Goal: Task Accomplishment & Management: Manage account settings

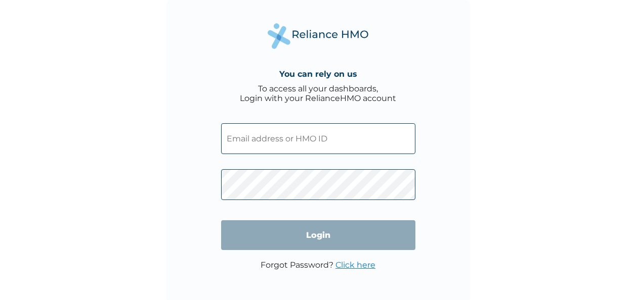
type input "[EMAIL_ADDRESS][DOMAIN_NAME]"
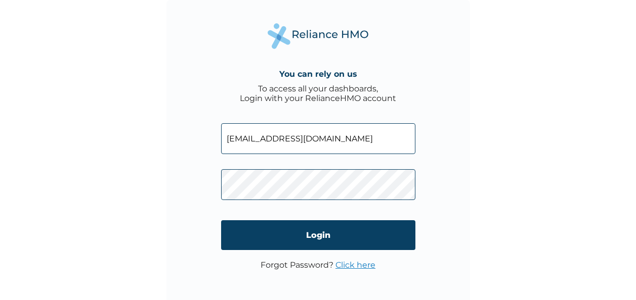
click at [344, 266] on link "Click here" at bounding box center [355, 265] width 40 height 10
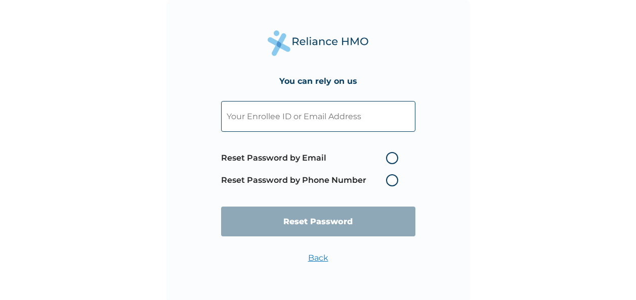
click at [389, 157] on label "Reset Password by Email" at bounding box center [312, 158] width 182 height 12
click at [388, 157] on input "Reset Password by Email" at bounding box center [380, 158] width 16 height 16
radio input "true"
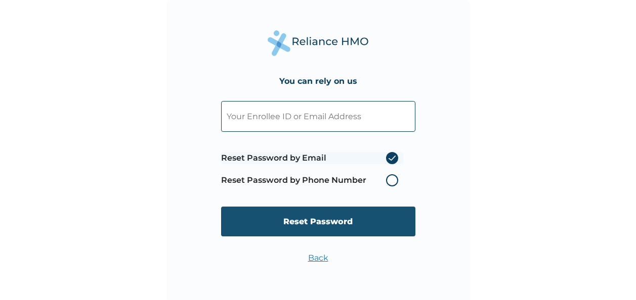
click at [335, 221] on input "Reset Password" at bounding box center [318, 222] width 194 height 30
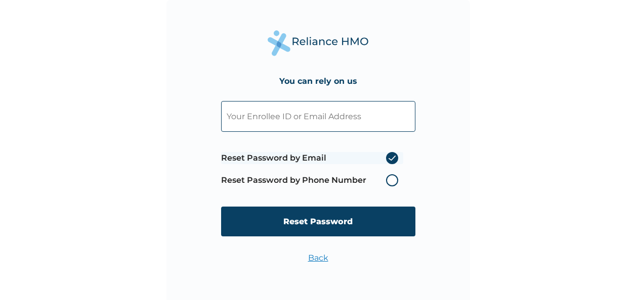
click at [281, 111] on input "text" at bounding box center [318, 116] width 194 height 31
type input "[EMAIL_ADDRESS][DOMAIN_NAME]"
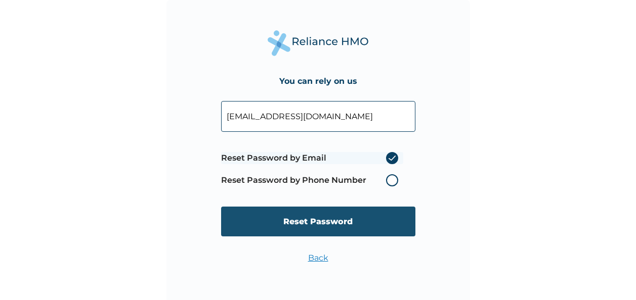
click at [331, 221] on input "Reset Password" at bounding box center [318, 222] width 194 height 30
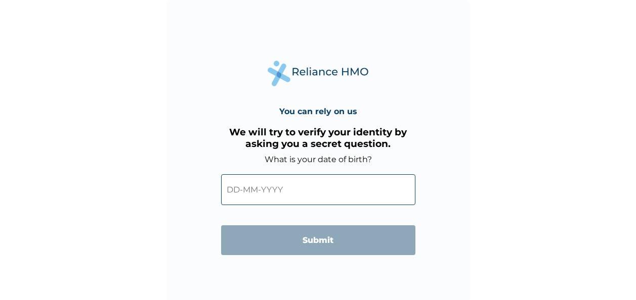
click at [302, 198] on input "text" at bounding box center [318, 189] width 194 height 31
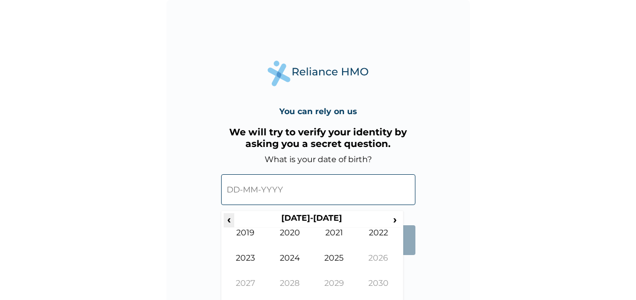
click at [230, 217] on span "‹" at bounding box center [229, 219] width 11 height 13
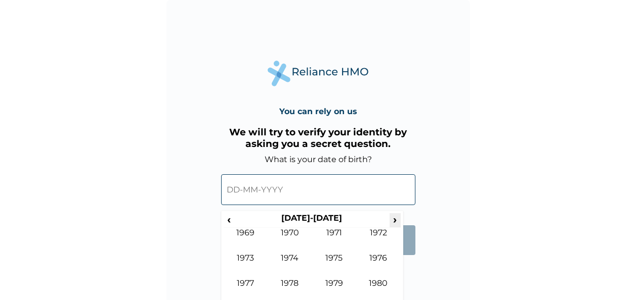
click at [392, 223] on span "›" at bounding box center [394, 219] width 11 height 13
click at [290, 254] on td "1984" at bounding box center [290, 265] width 45 height 25
click at [302, 258] on td "Jun" at bounding box center [290, 265] width 45 height 25
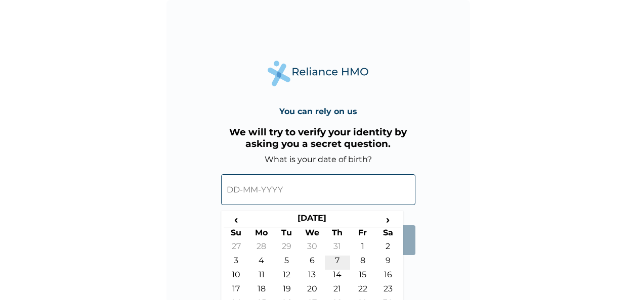
scroll to position [29, 0]
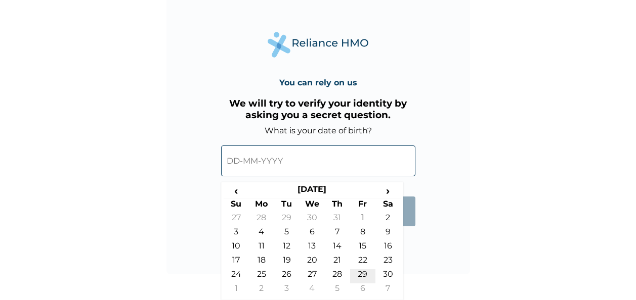
click at [367, 276] on td "29" at bounding box center [362, 277] width 25 height 14
type input "29-06-1984"
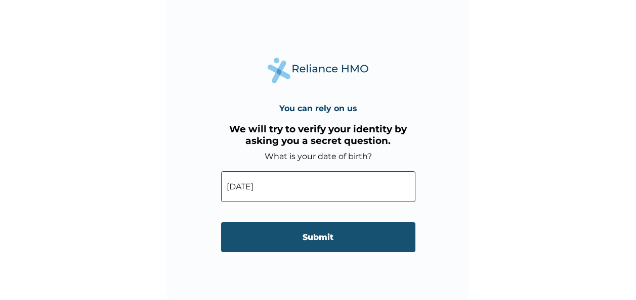
click at [318, 241] on input "Submit" at bounding box center [318, 238] width 194 height 30
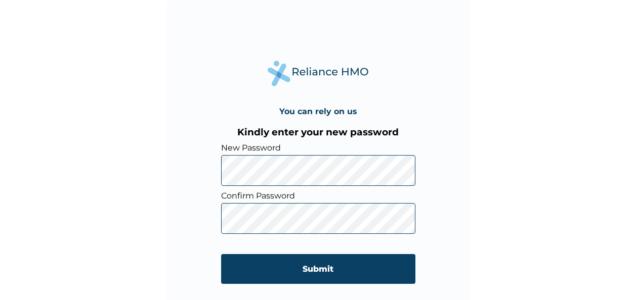
click at [200, 167] on div "You can rely on us Kindly enter your new password New Password Confirm Password…" at bounding box center [317, 151] width 303 height 303
click at [304, 273] on input "Submit" at bounding box center [318, 269] width 194 height 30
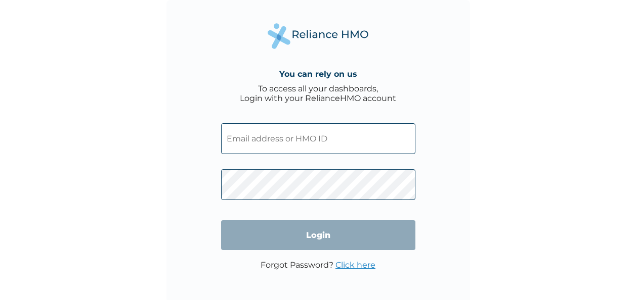
click at [301, 136] on input "text" at bounding box center [318, 138] width 194 height 31
type input "[EMAIL_ADDRESS][DOMAIN_NAME]"
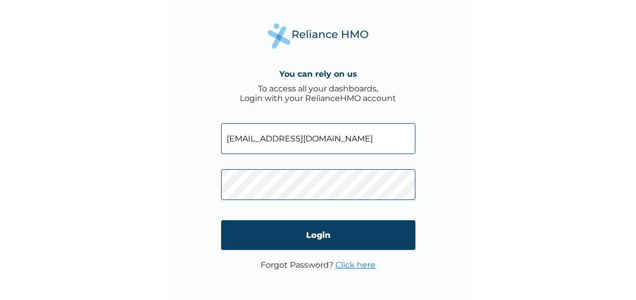
drag, startPoint x: 394, startPoint y: 137, endPoint x: 224, endPoint y: 139, distance: 169.9
click at [224, 139] on input "[EMAIL_ADDRESS][DOMAIN_NAME]" at bounding box center [318, 138] width 194 height 31
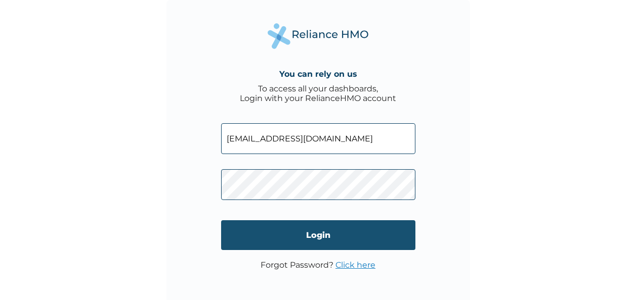
click at [321, 231] on input "Login" at bounding box center [318, 236] width 194 height 30
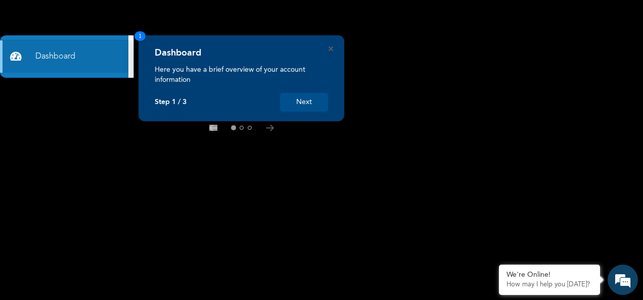
click at [306, 106] on button "Next" at bounding box center [304, 102] width 48 height 19
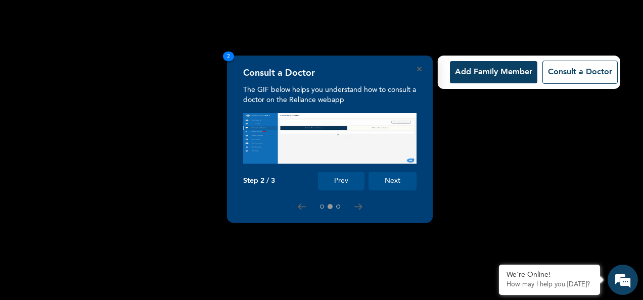
click at [482, 70] on button "Add Family Member" at bounding box center [493, 72] width 87 height 22
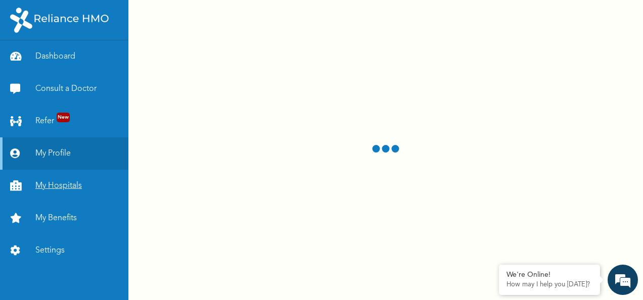
click at [59, 188] on link "My Hospitals" at bounding box center [64, 186] width 128 height 32
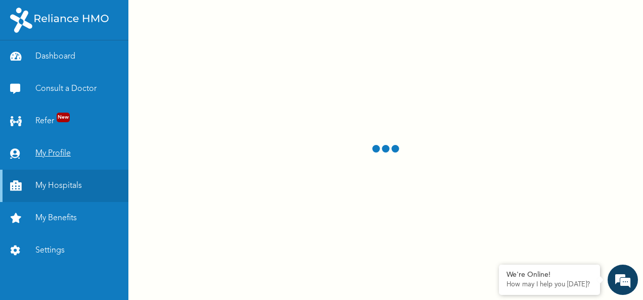
click at [40, 156] on link "My Profile" at bounding box center [64, 154] width 128 height 32
